Goal: Transaction & Acquisition: Purchase product/service

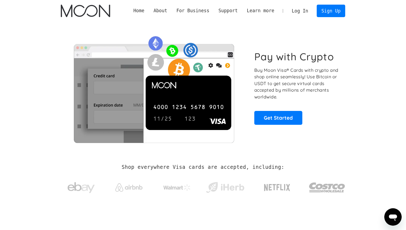
click at [301, 12] on link "Log In" at bounding box center [300, 11] width 26 height 12
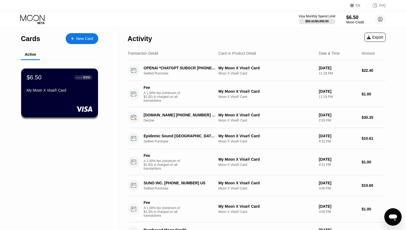
click at [357, 22] on div "Moon Credit" at bounding box center [356, 22] width 18 height 4
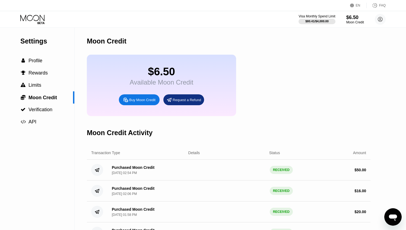
click at [144, 100] on div "Buy Moon Credit" at bounding box center [142, 100] width 26 height 5
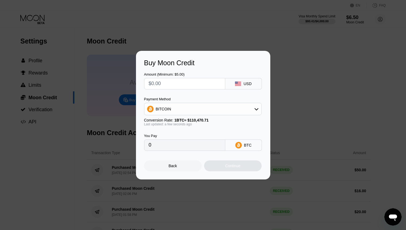
click at [199, 106] on div "BITCOIN" at bounding box center [203, 109] width 117 height 11
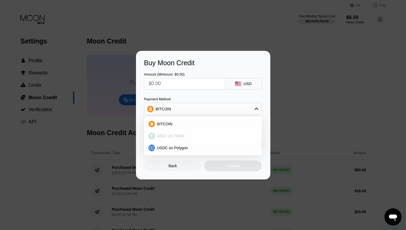
click at [176, 134] on span "USDT on TRON" at bounding box center [170, 136] width 27 height 4
type input "0.00"
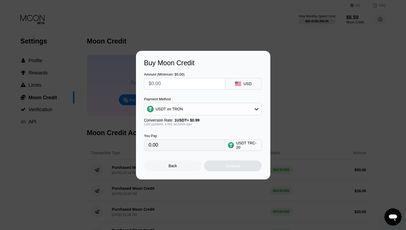
click at [180, 83] on input "text" at bounding box center [185, 83] width 72 height 11
type input "$7"
type input "7.07"
type input "$70"
type input "70.71"
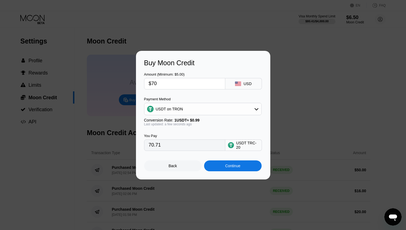
type input "$70"
click at [227, 165] on div "Continue" at bounding box center [232, 166] width 15 height 4
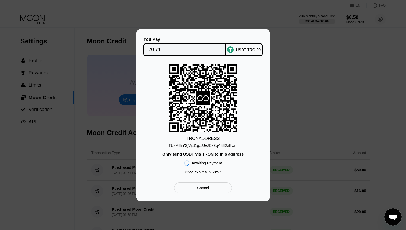
click at [214, 148] on div "TRON ADDRESS TUzMErYSjVjLt1g...UvJCzZqA8E2xBUm Only send USDT via TRON to this …" at bounding box center [203, 120] width 118 height 113
click at [218, 145] on div "TUzMErYSjVjLt1g...UvJCzZqA8E2xBUm" at bounding box center [203, 145] width 69 height 4
click at [350, 58] on div "You Pay 70.71 USDT TRC-20 TRON ADDRESS TUzMErYSjVjLt1g...UvJCzZqA8E2xBUm Only s…" at bounding box center [203, 115] width 406 height 173
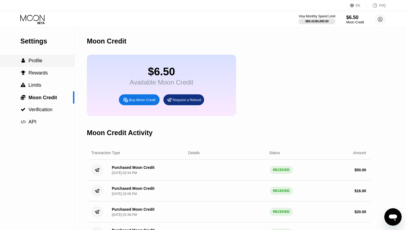
click at [47, 60] on div " Profile" at bounding box center [37, 61] width 74 height 6
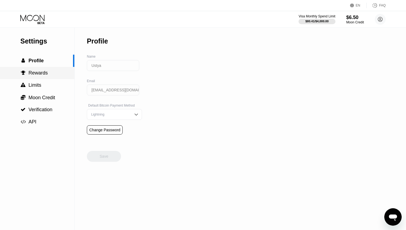
click at [49, 71] on div " Rewards" at bounding box center [37, 73] width 74 height 6
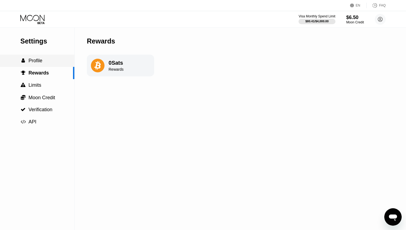
click at [51, 59] on div " Profile" at bounding box center [37, 61] width 74 height 6
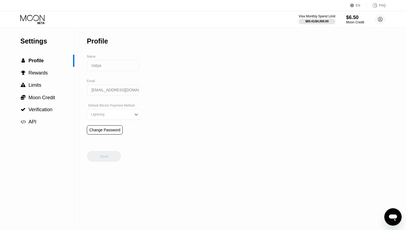
click at [357, 19] on div "$6.50" at bounding box center [355, 17] width 18 height 6
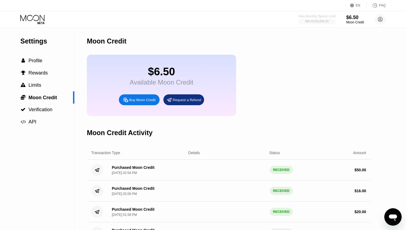
click at [321, 17] on div "Visa Monthly Spend Limit" at bounding box center [317, 16] width 37 height 4
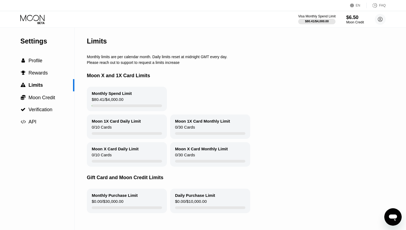
click at [315, 18] on div "$80.41 / $4,000.00" at bounding box center [317, 21] width 37 height 6
click at [358, 20] on div "$6.50" at bounding box center [355, 17] width 18 height 6
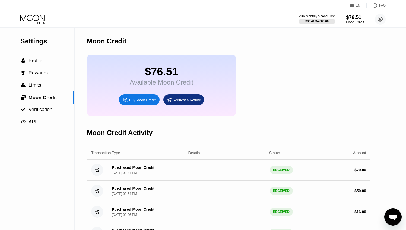
click at [358, 17] on div "$76.51" at bounding box center [355, 17] width 18 height 6
click at [58, 64] on div " Profile" at bounding box center [37, 61] width 74 height 6
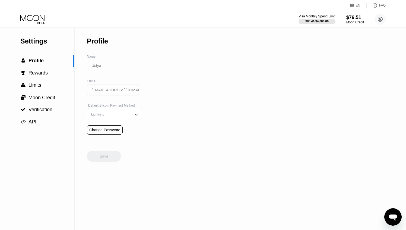
click at [342, 27] on div "Visa Monthly Spend Limit $80.41 / $4,000.00 $76.51 Moon Credit Ustya ustya04@gm…" at bounding box center [203, 19] width 406 height 16
click at [343, 26] on div "Visa Monthly Spend Limit $80.41 / $4,000.00 $76.51 Moon Credit Ustya ustya04@gm…" at bounding box center [203, 19] width 406 height 16
click at [346, 24] on div "Moon Credit" at bounding box center [355, 22] width 18 height 4
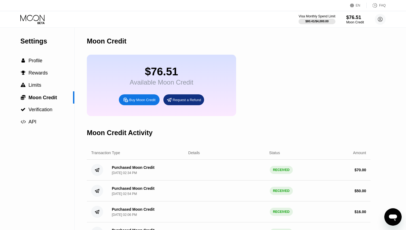
click at [146, 87] on div "$76.51 Available Moon Credit Buy Moon Credit Request a Refund" at bounding box center [161, 85] width 149 height 61
click at [158, 76] on div "$76.51" at bounding box center [162, 71] width 64 height 12
click at [37, 63] on span "Profile" at bounding box center [36, 60] width 14 height 5
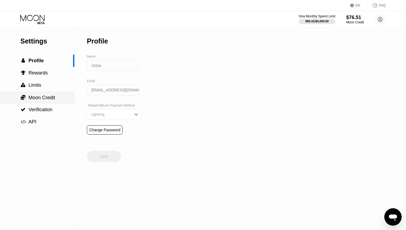
click at [47, 95] on span "Moon Credit" at bounding box center [42, 97] width 27 height 5
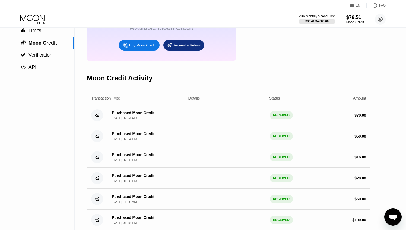
scroll to position [77, 0]
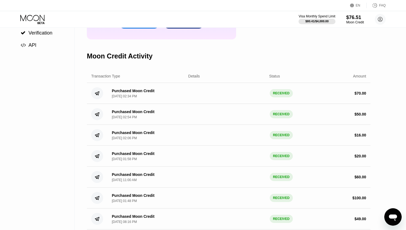
click at [167, 98] on div "Purchased Moon Credit Sep 25, 2025, 02:34 PM" at bounding box center [146, 94] width 77 height 10
click at [361, 21] on div "Moon Credit" at bounding box center [356, 22] width 18 height 4
click at [384, 21] on circle at bounding box center [380, 19] width 11 height 11
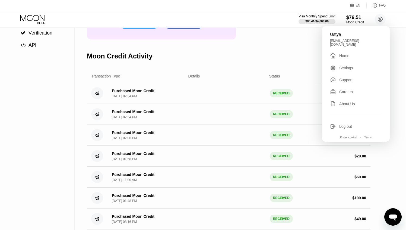
click at [356, 52] on div " Home" at bounding box center [356, 55] width 52 height 7
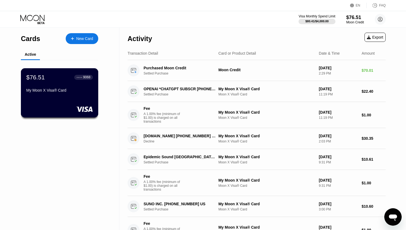
click at [78, 77] on div "● ● ● ●" at bounding box center [79, 77] width 5 height 2
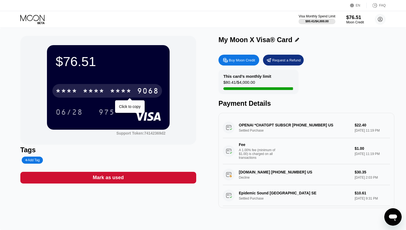
click at [86, 90] on div "* * * *" at bounding box center [94, 91] width 22 height 9
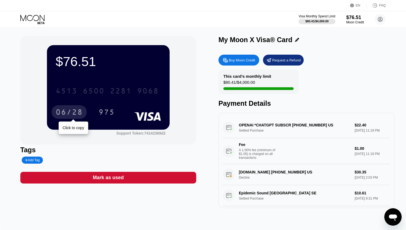
drag, startPoint x: 77, startPoint y: 93, endPoint x: 61, endPoint y: 115, distance: 27.4
click at [61, 112] on div "4513 6500 2281 9068 06/28 Click to copy 975" at bounding box center [108, 96] width 105 height 32
click at [60, 115] on div "06/28" at bounding box center [69, 112] width 27 height 9
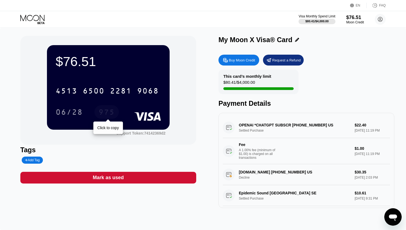
click at [104, 114] on div "975" at bounding box center [107, 112] width 16 height 9
